Goal: Information Seeking & Learning: Compare options

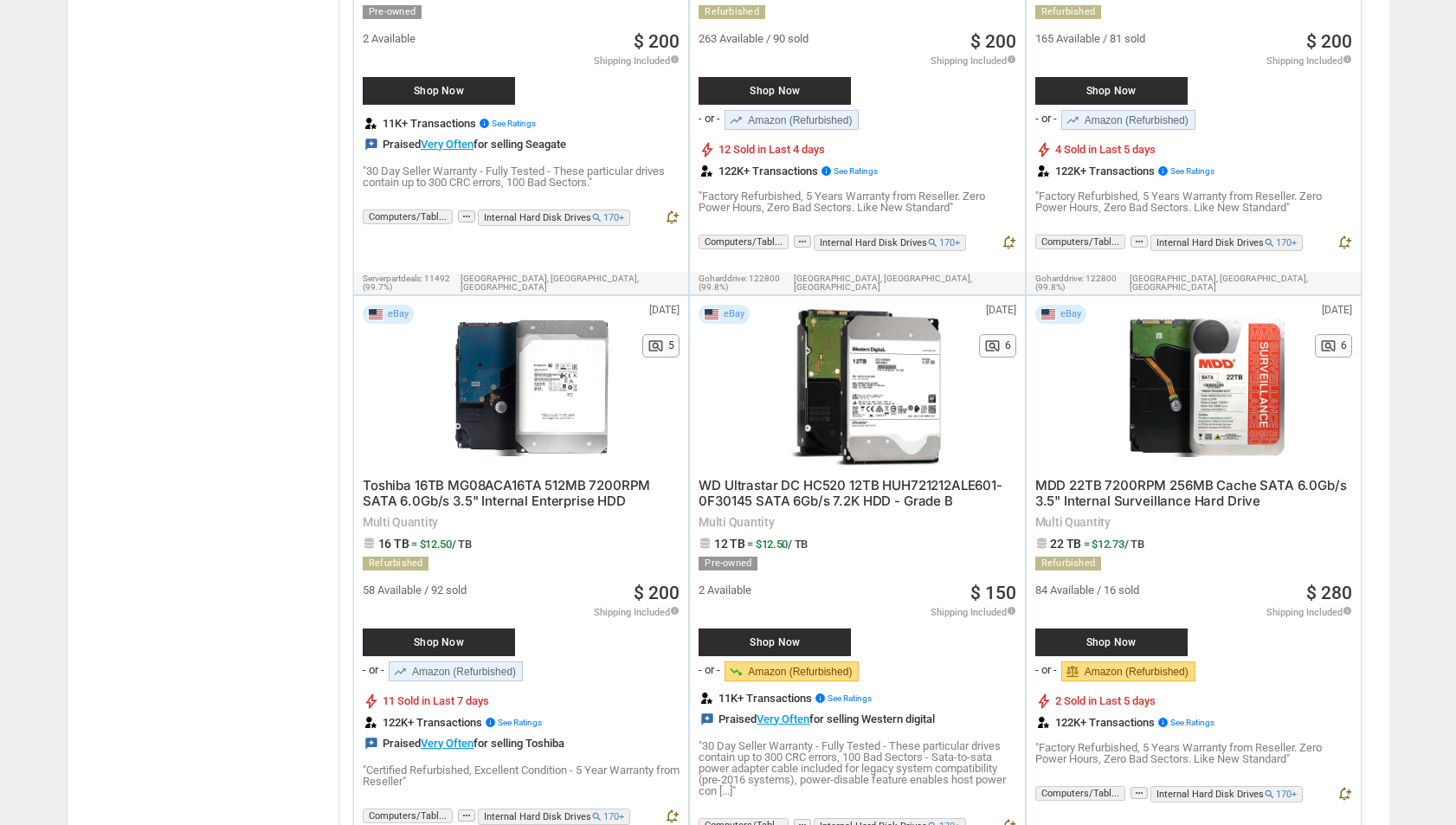
scroll to position [8227, 0]
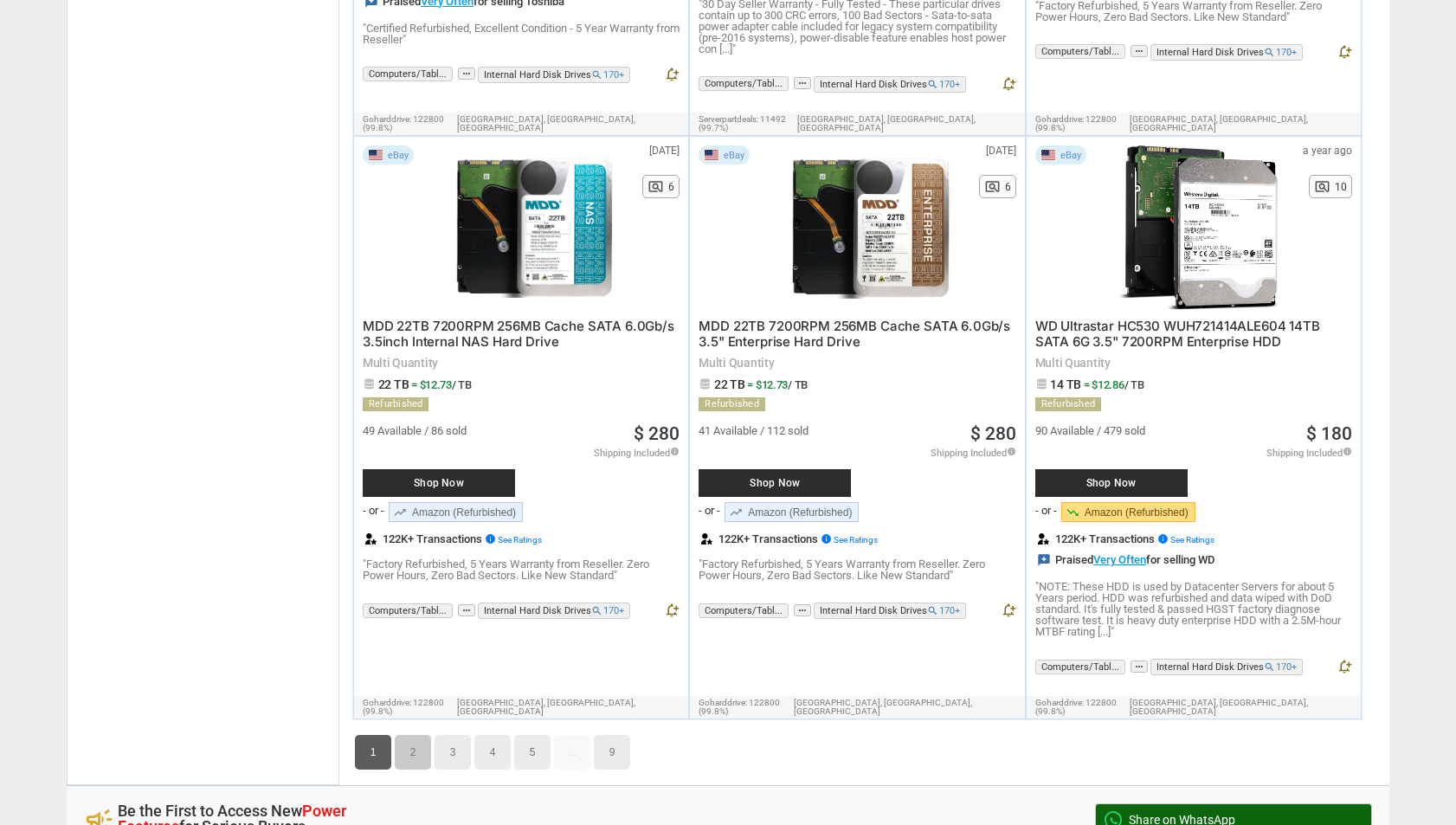
click at [409, 735] on link "2" at bounding box center [413, 752] width 37 height 35
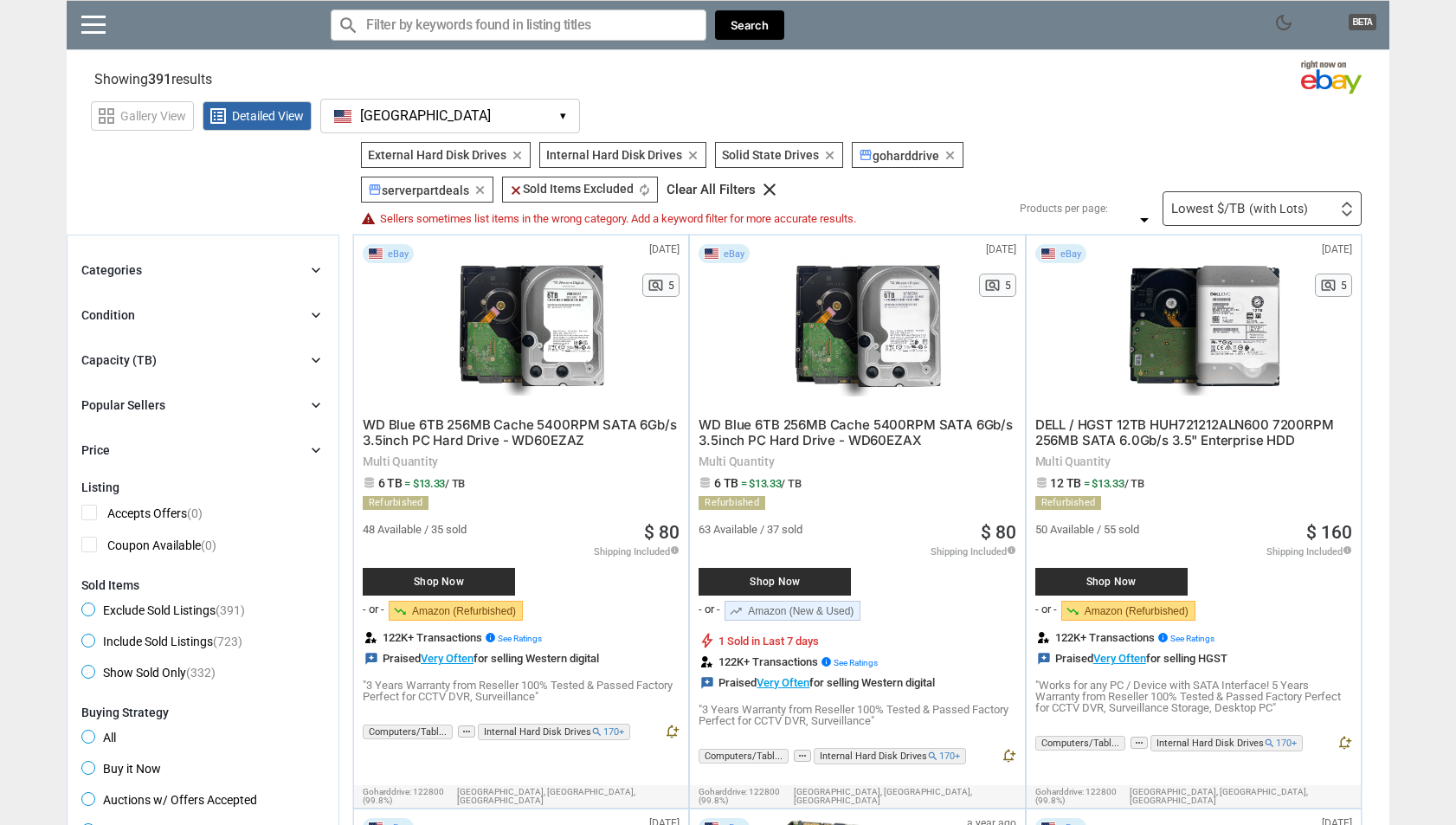
click at [137, 361] on div "Capacity (TB)" at bounding box center [119, 360] width 76 height 17
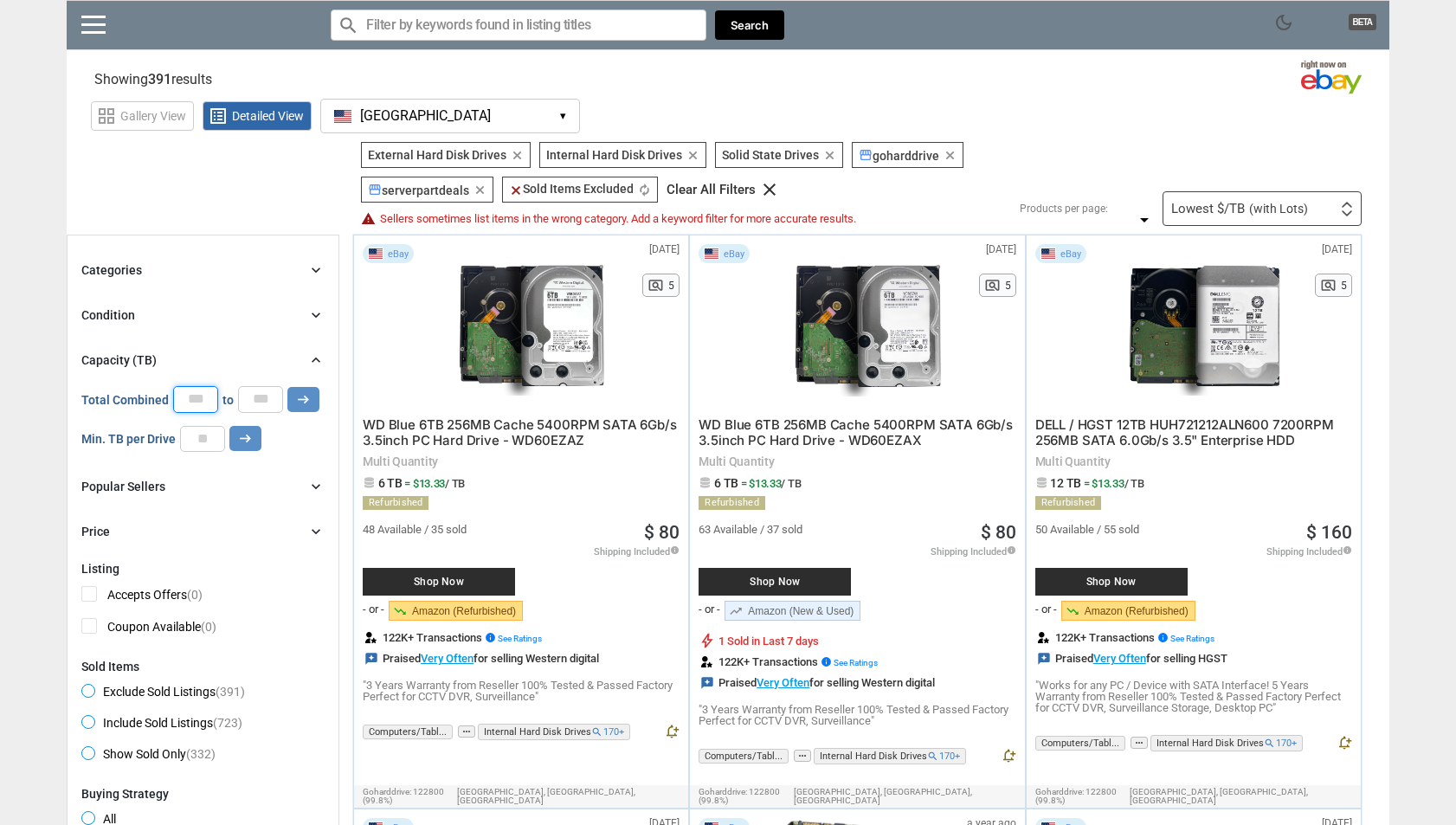
drag, startPoint x: 206, startPoint y: 398, endPoint x: 155, endPoint y: 397, distance: 51.0
click at [155, 397] on div "Total Combined * to * arrow_right_alt" at bounding box center [201, 399] width 238 height 26
type input "**"
drag, startPoint x: 267, startPoint y: 403, endPoint x: 194, endPoint y: 397, distance: 73.2
click at [200, 399] on div "Total Combined ** to * arrow_right_alt" at bounding box center [201, 399] width 238 height 26
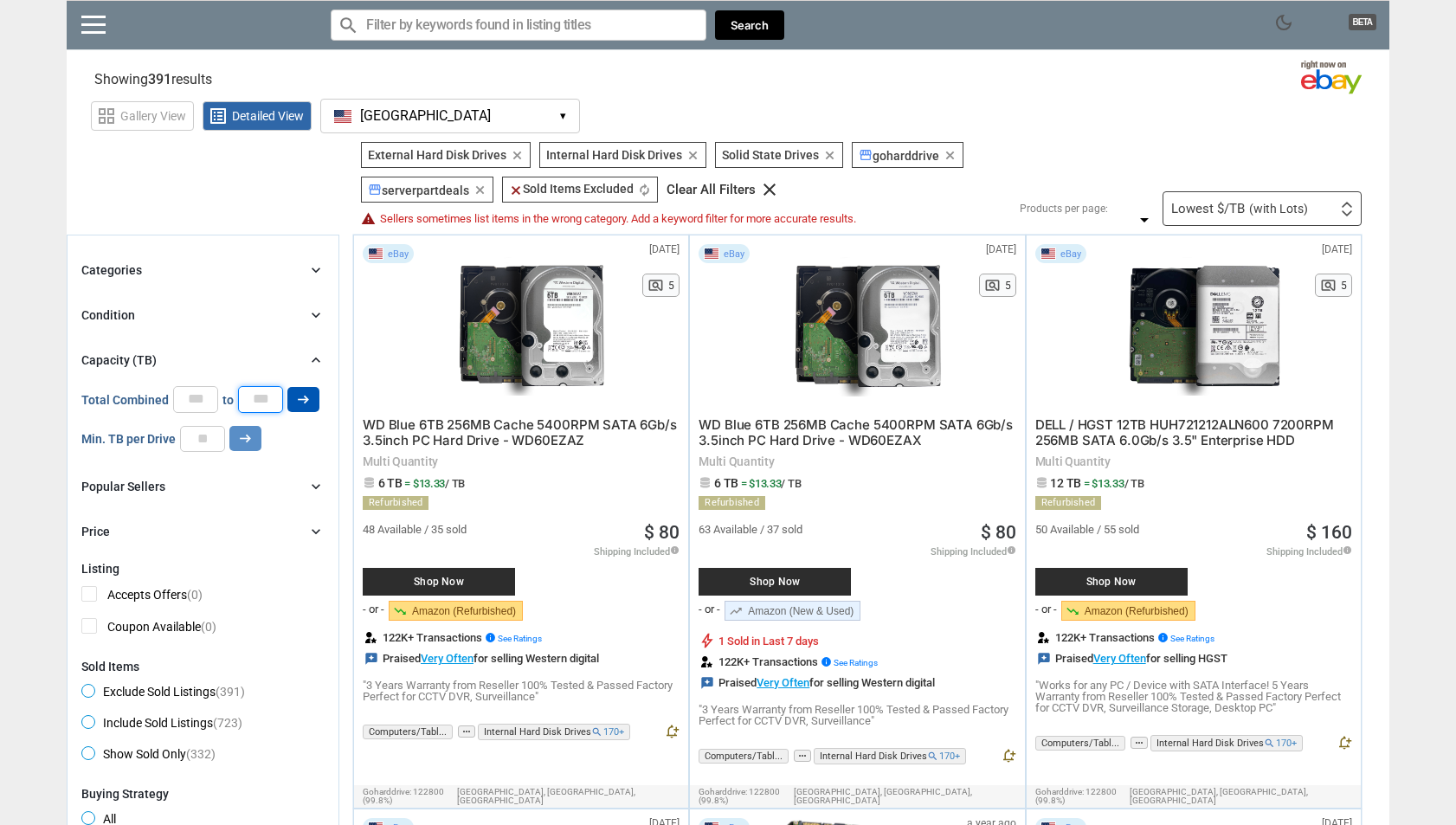
type input "**"
click at [300, 397] on icon "arrow_right_alt" at bounding box center [303, 399] width 17 height 17
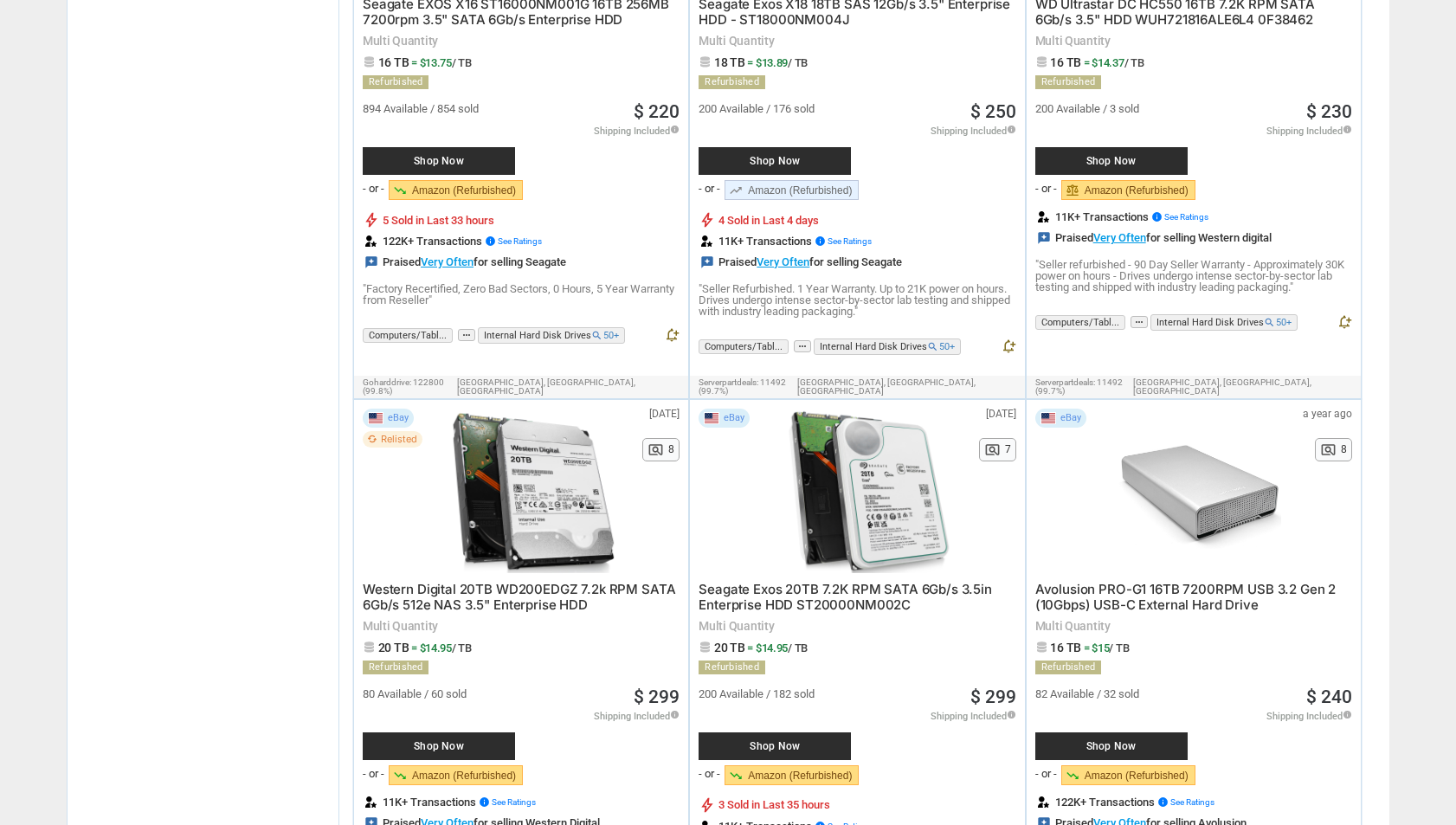
scroll to position [3909, 0]
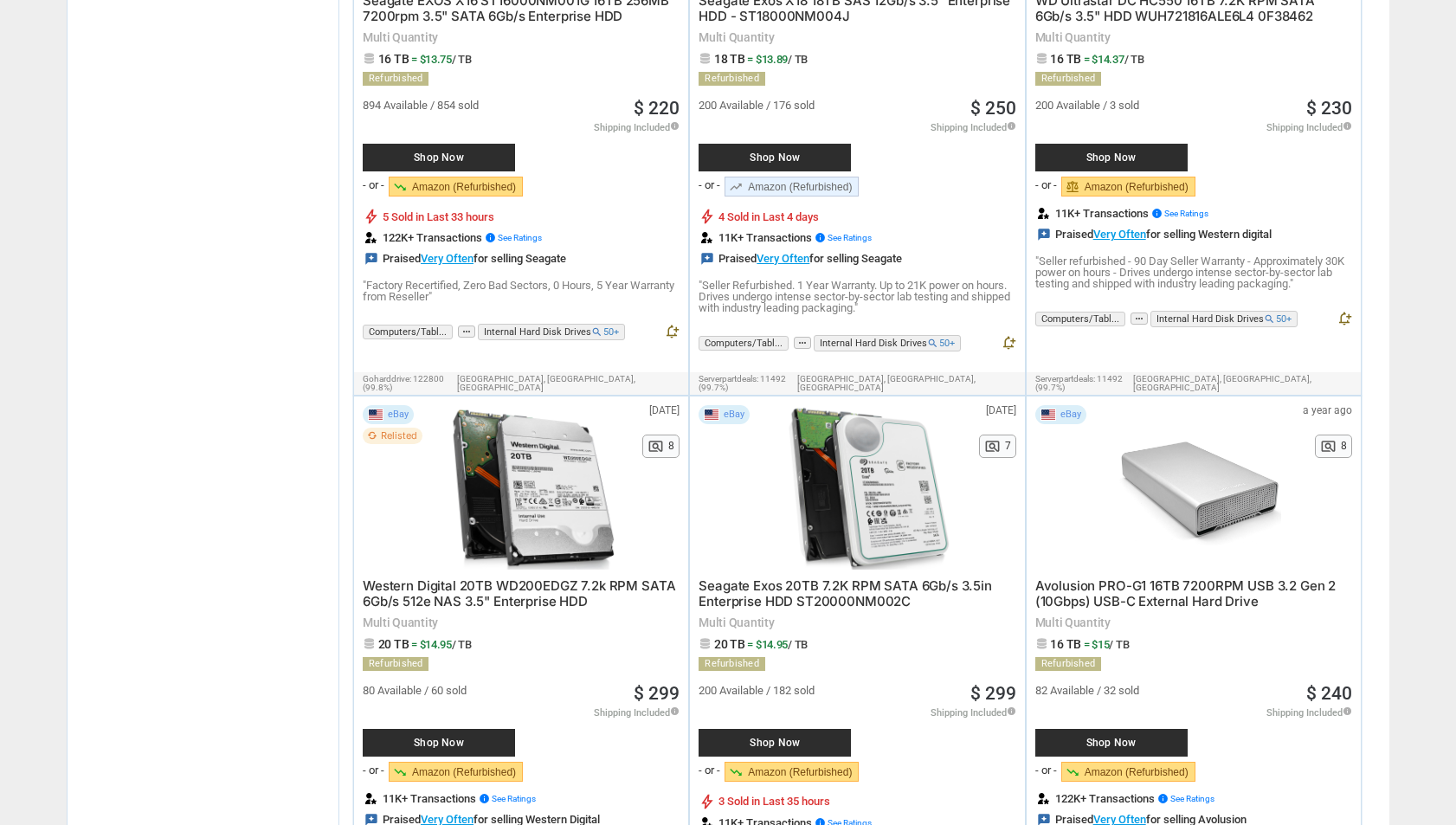
click at [786, 457] on div at bounding box center [868, 487] width 184 height 164
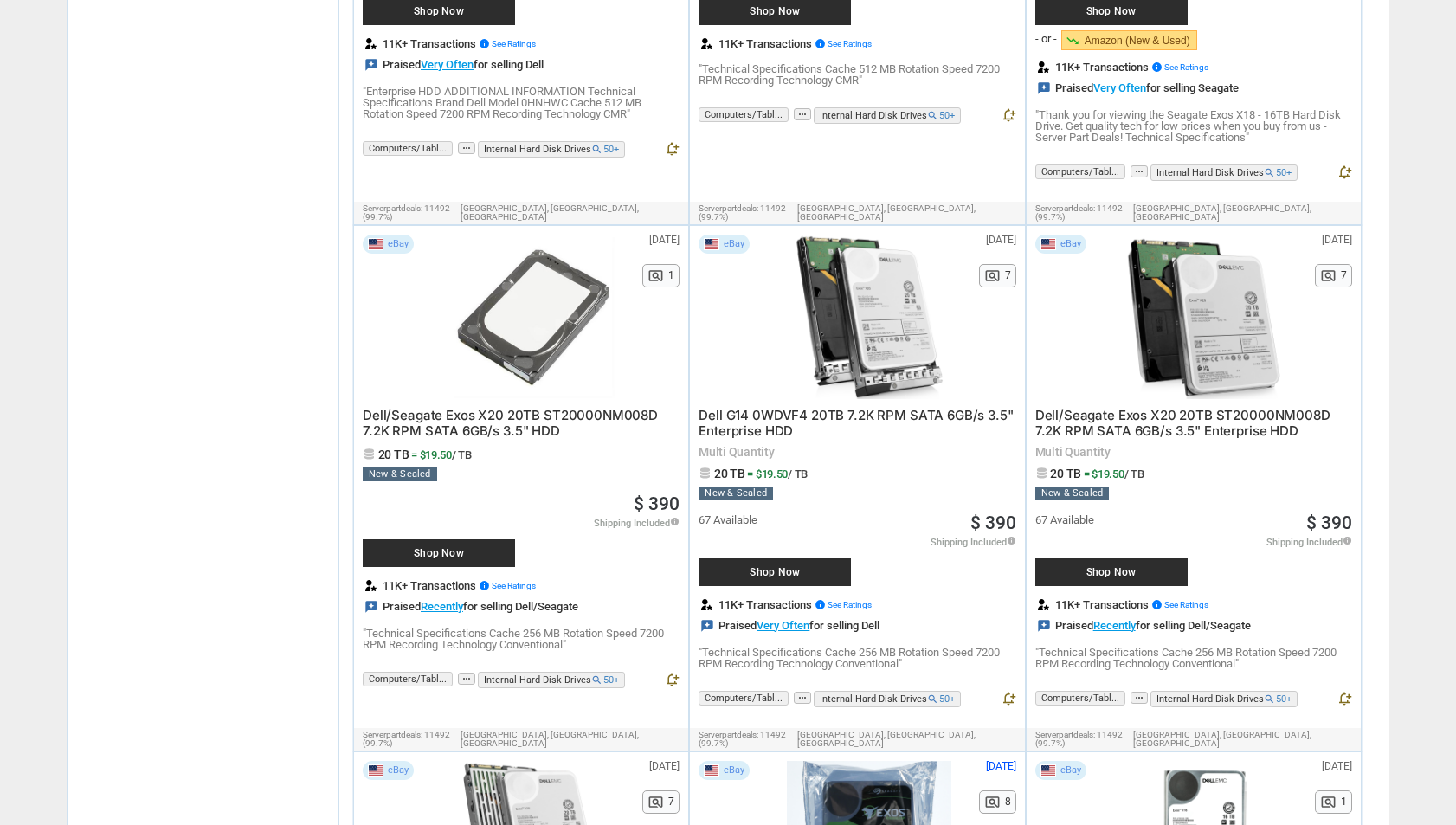
scroll to position [7524, 0]
click at [891, 598] on div "11K+ Transactions info See Ratings reviews Praised Very Often for selling Dell" at bounding box center [857, 615] width 316 height 34
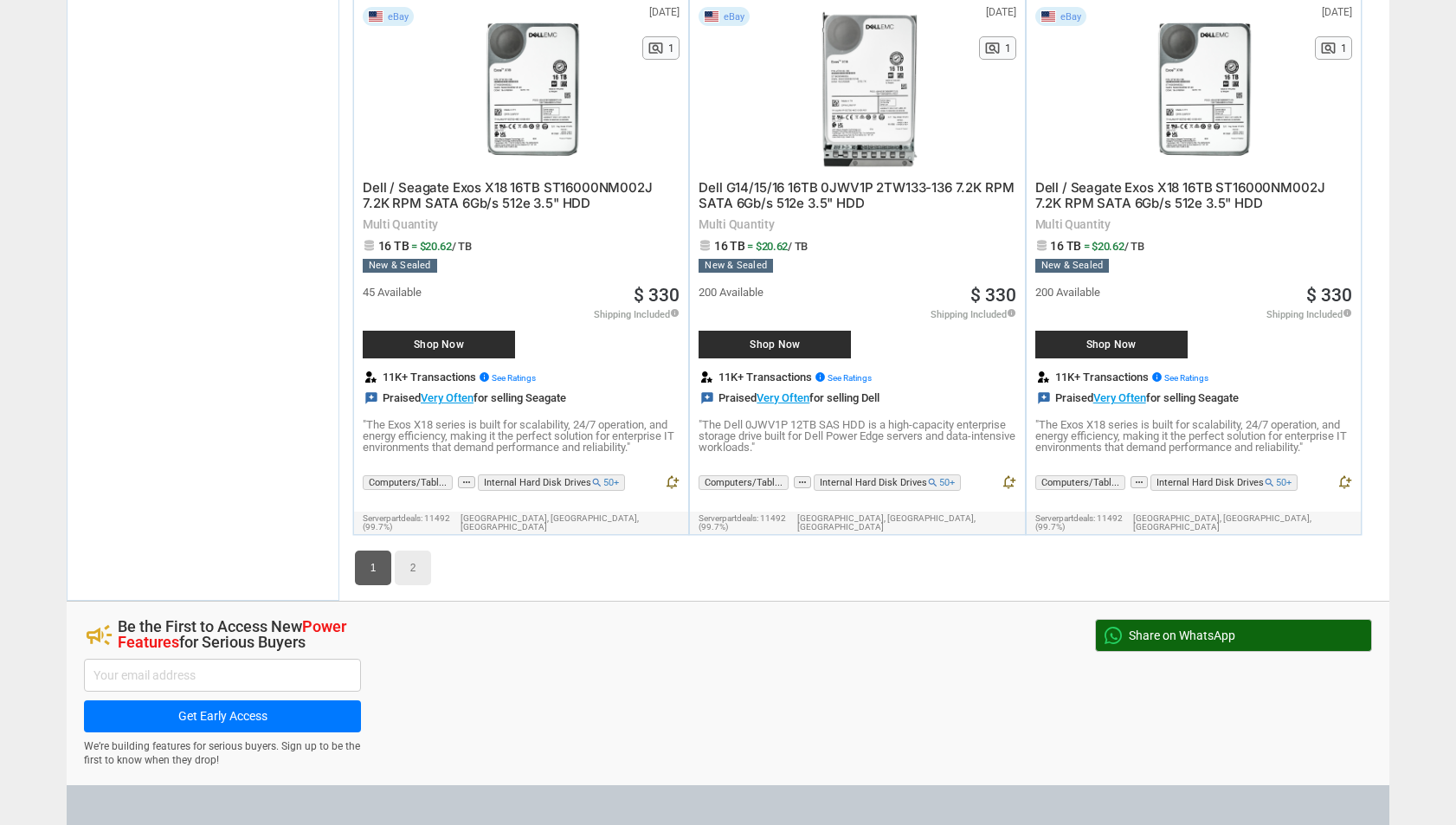
scroll to position [8894, 0]
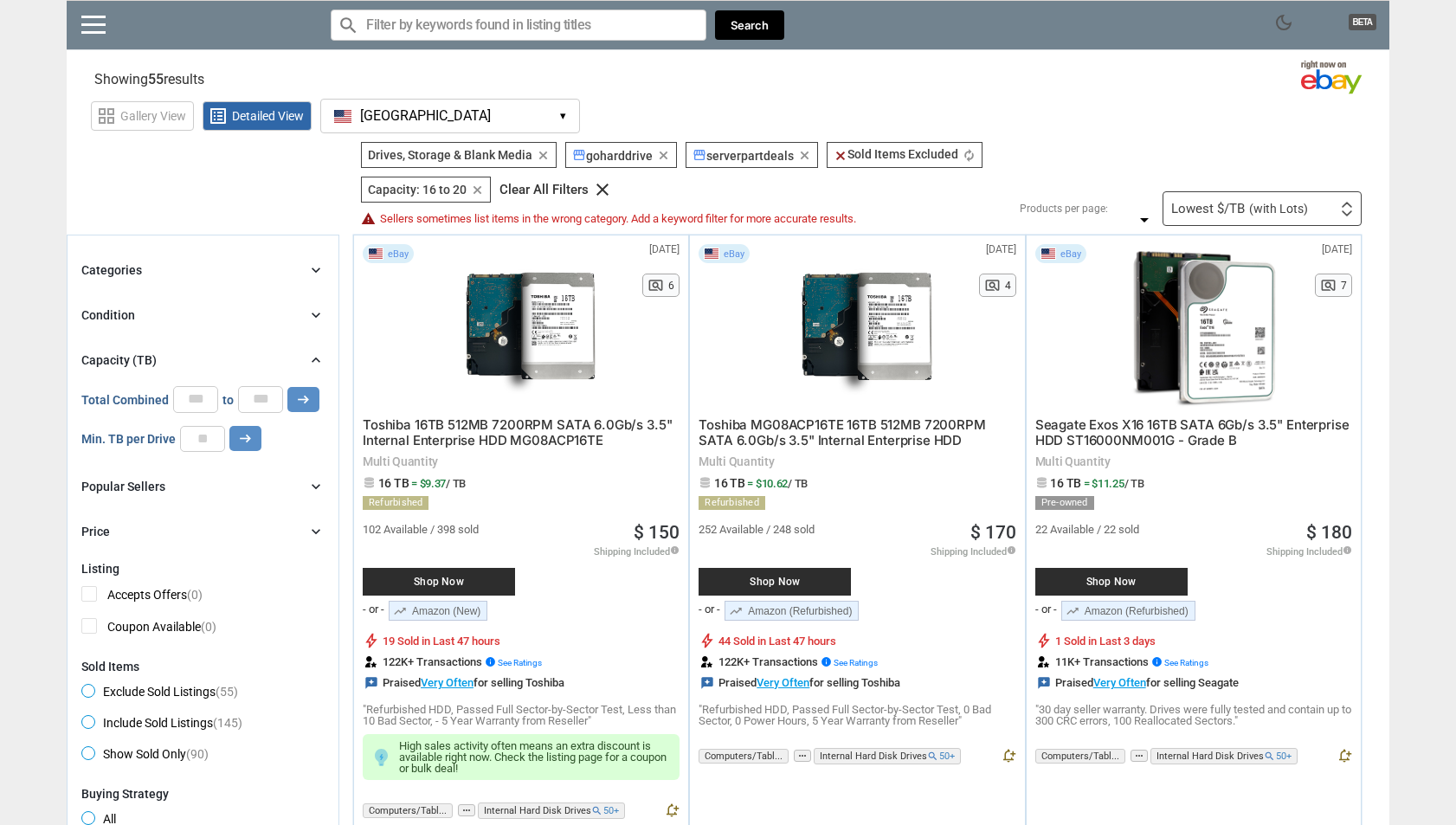
scroll to position [8894, 0]
